Goal: Feedback & Contribution: Leave review/rating

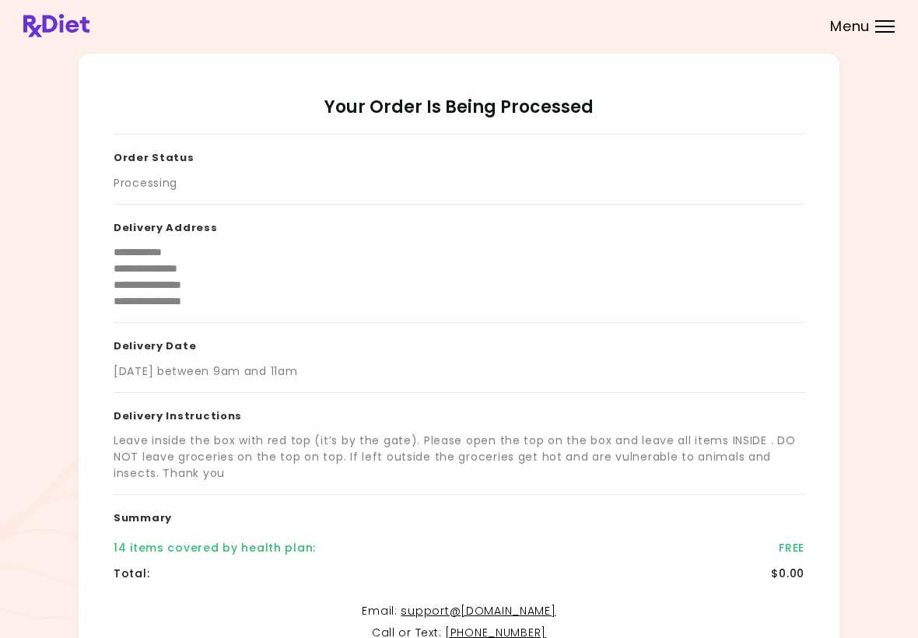
scroll to position [-5, 0]
click at [869, 28] on span "Menu" at bounding box center [850, 26] width 40 height 14
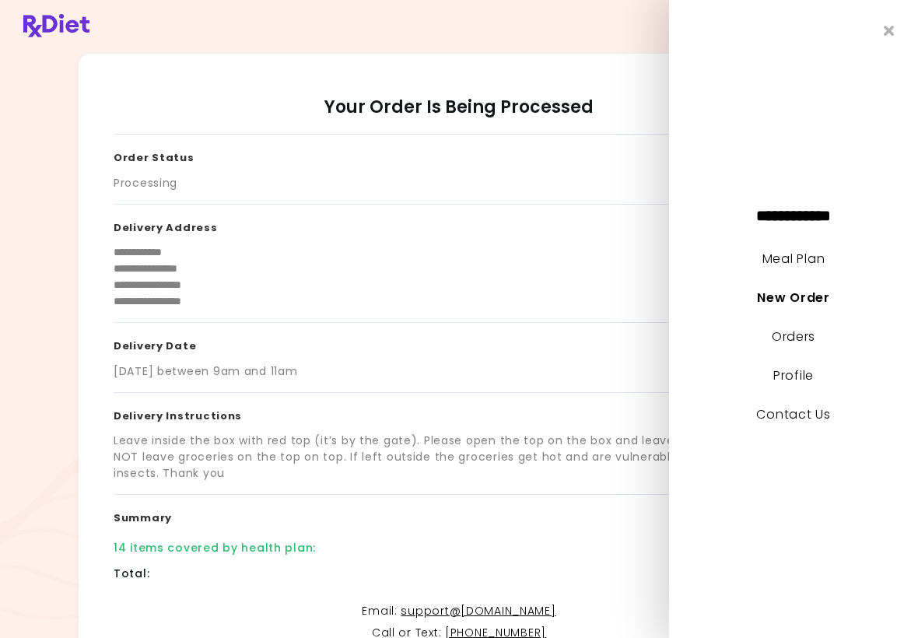
click at [813, 260] on link "Meal Plan" at bounding box center [793, 259] width 62 height 18
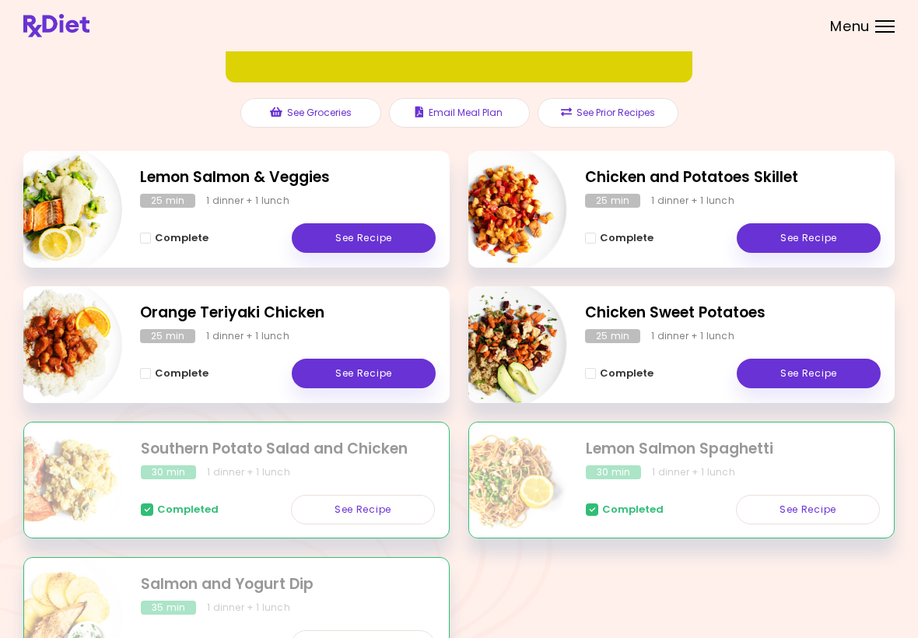
scroll to position [133, 0]
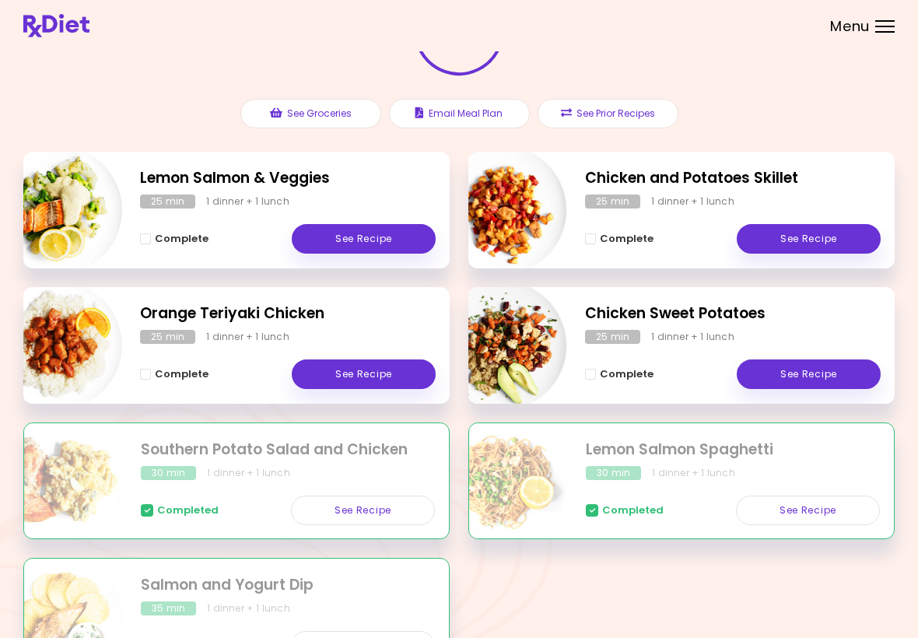
click at [381, 239] on link "See Recipe" at bounding box center [364, 239] width 144 height 30
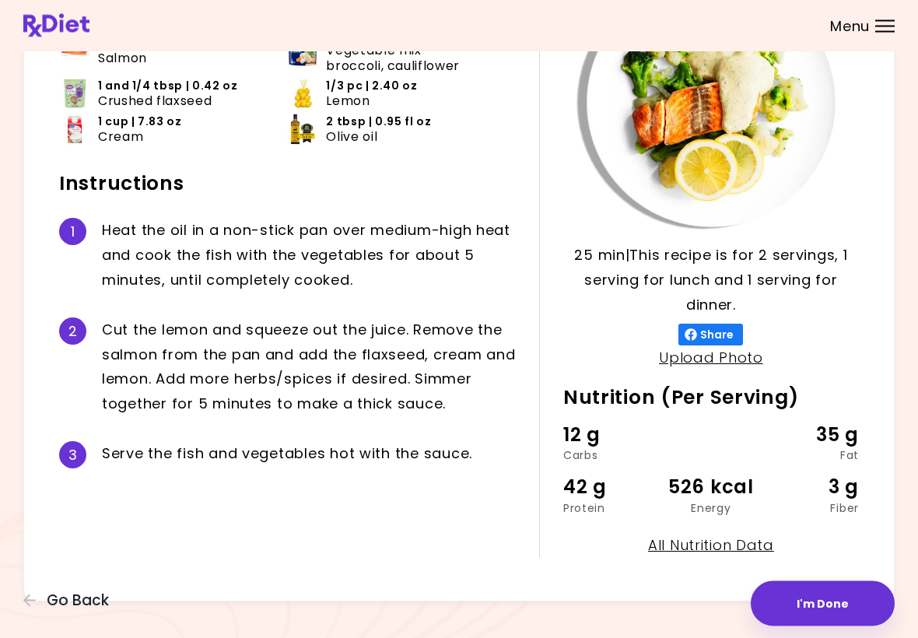
scroll to position [166, 0]
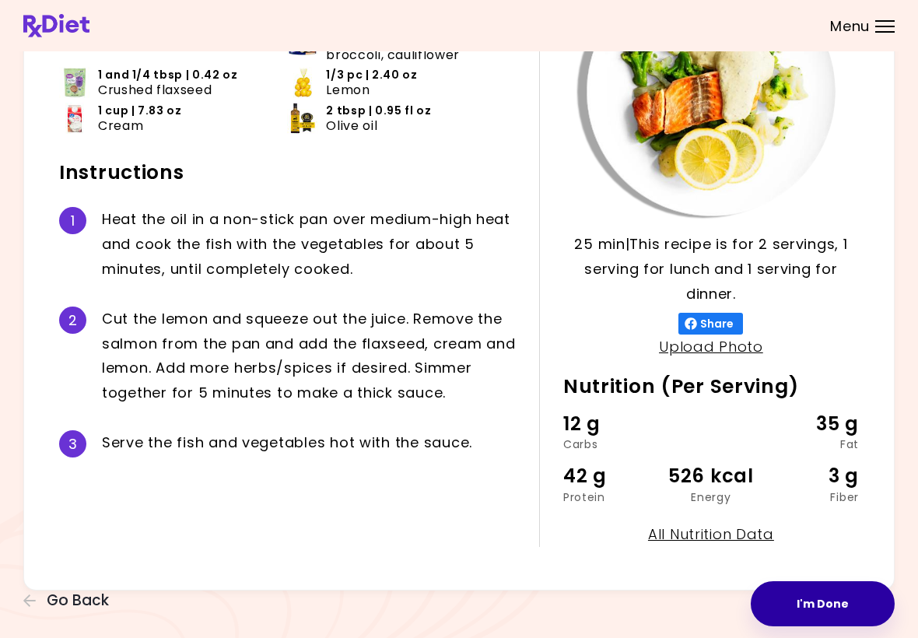
click at [822, 610] on button "I'm Done" at bounding box center [822, 603] width 144 height 45
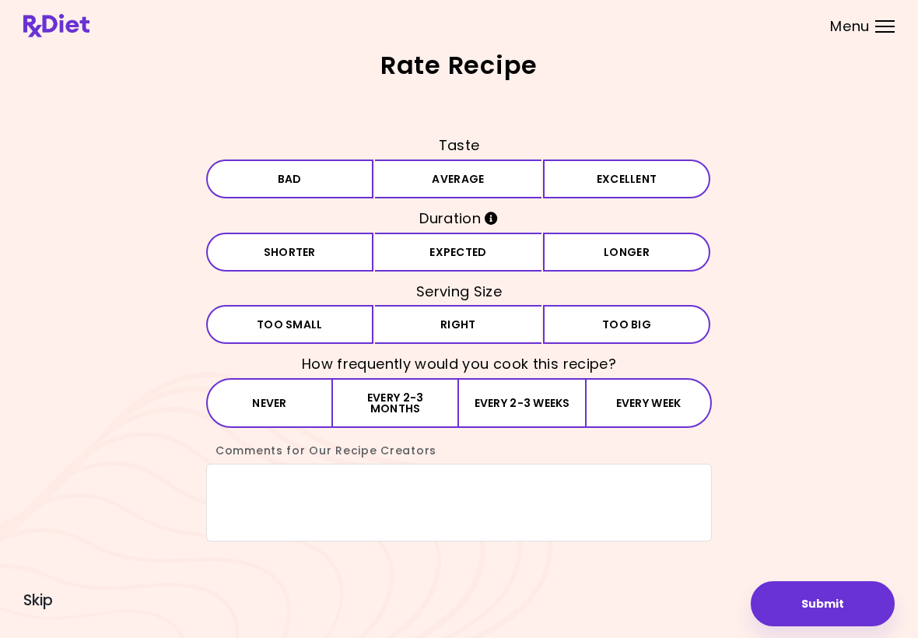
click at [570, 183] on button "Excellent" at bounding box center [626, 178] width 167 height 39
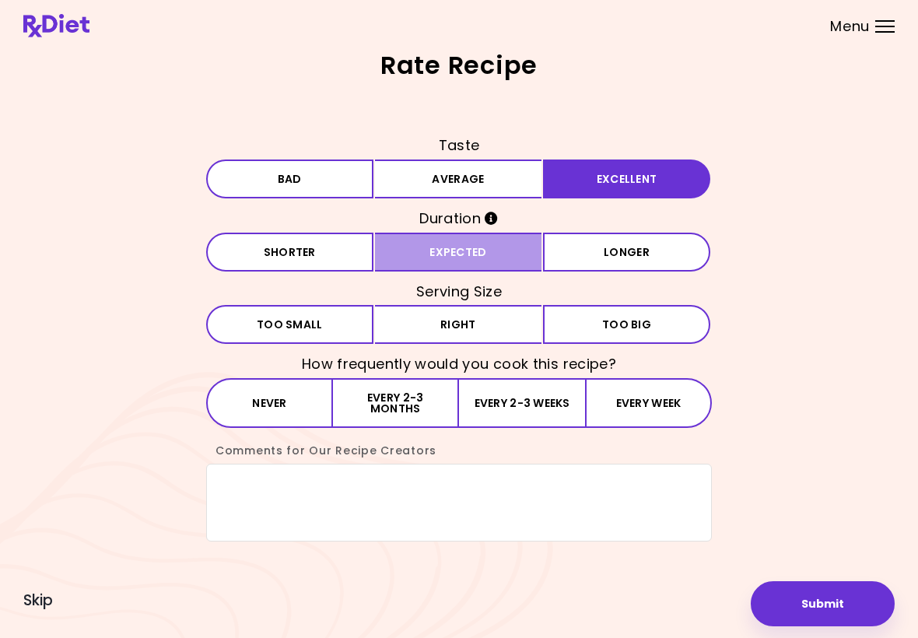
click at [506, 254] on button "Expected" at bounding box center [458, 252] width 167 height 39
click at [477, 325] on button "Right" at bounding box center [458, 324] width 167 height 39
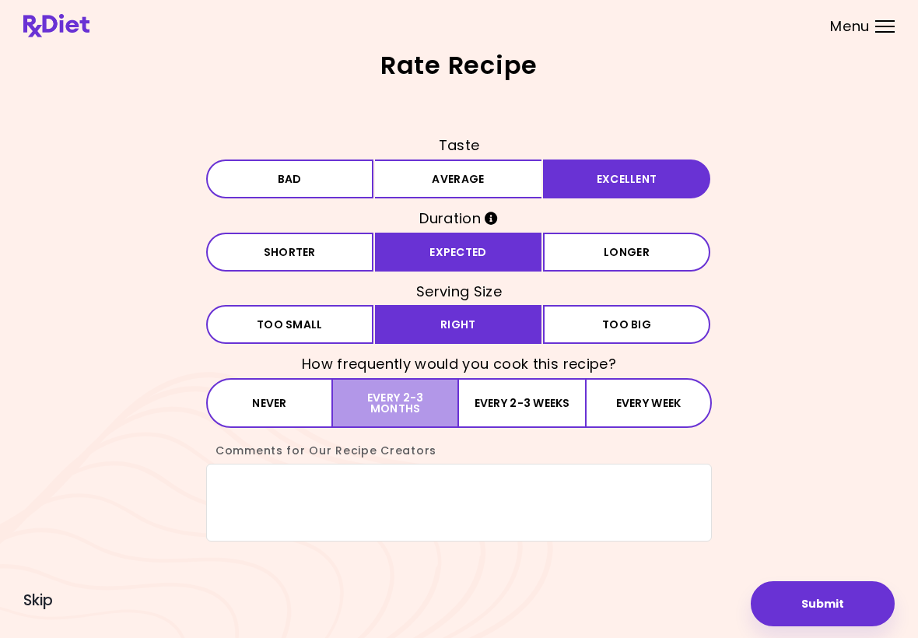
click at [421, 400] on button "Every 2-3 months" at bounding box center [396, 403] width 126 height 50
click at [262, 494] on textarea "Comments for Our Recipe Creators" at bounding box center [458, 502] width 505 height 78
click at [262, 493] on textarea "Comments for Our Recipe Creators" at bounding box center [458, 502] width 505 height 78
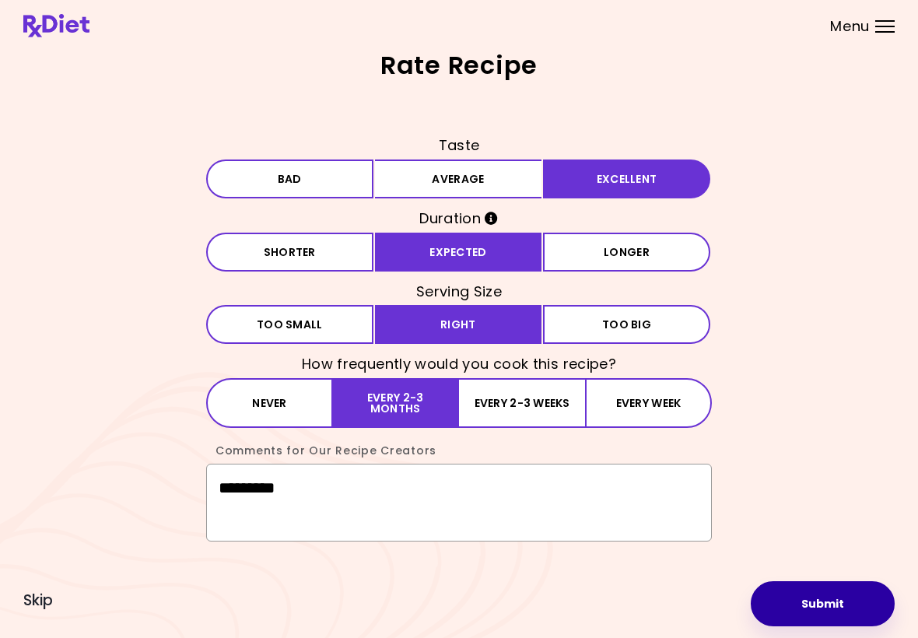
type textarea "*********"
click at [830, 607] on button "Submit" at bounding box center [822, 603] width 144 height 45
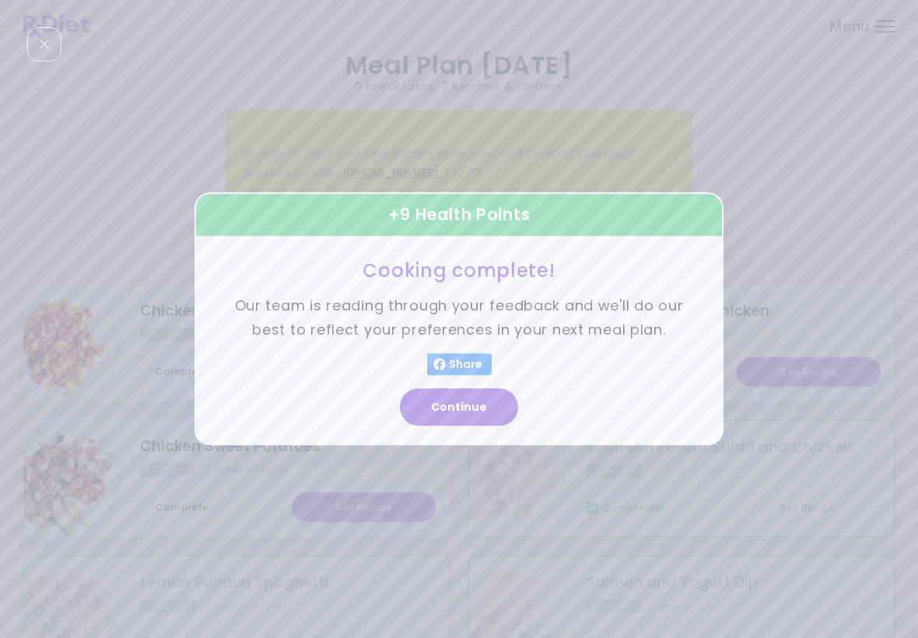
click at [475, 407] on button "Continue" at bounding box center [459, 407] width 118 height 37
